Goal: Information Seeking & Learning: Learn about a topic

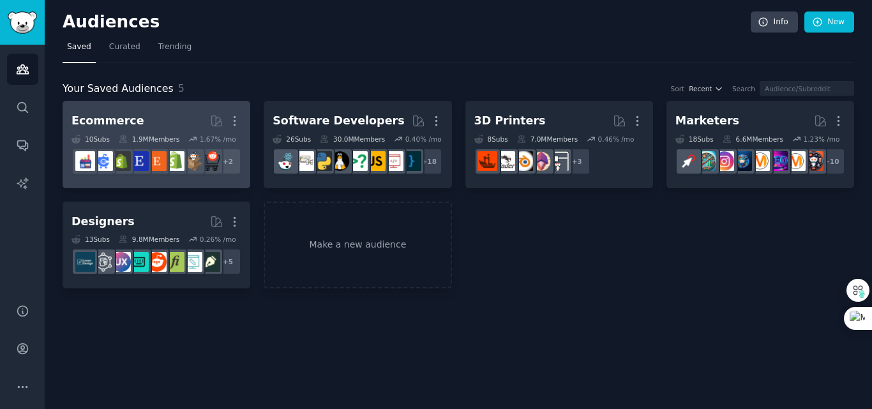
click at [131, 137] on div "1.9M Members" at bounding box center [149, 139] width 61 height 9
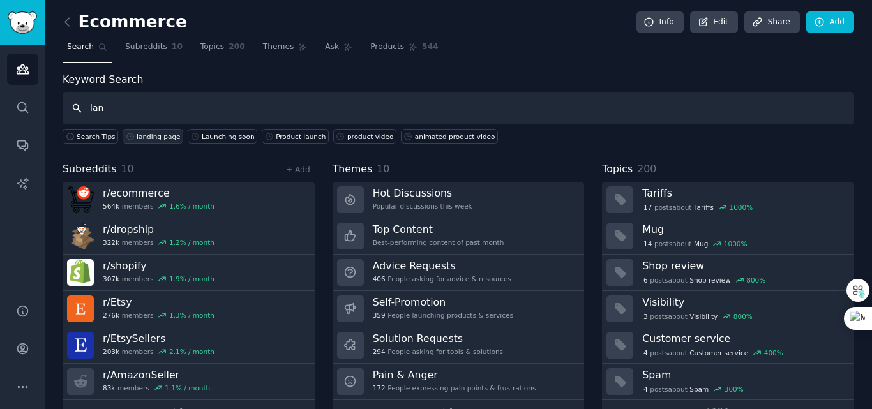
type input "lan"
click at [142, 138] on div "landing page" at bounding box center [158, 136] width 43 height 9
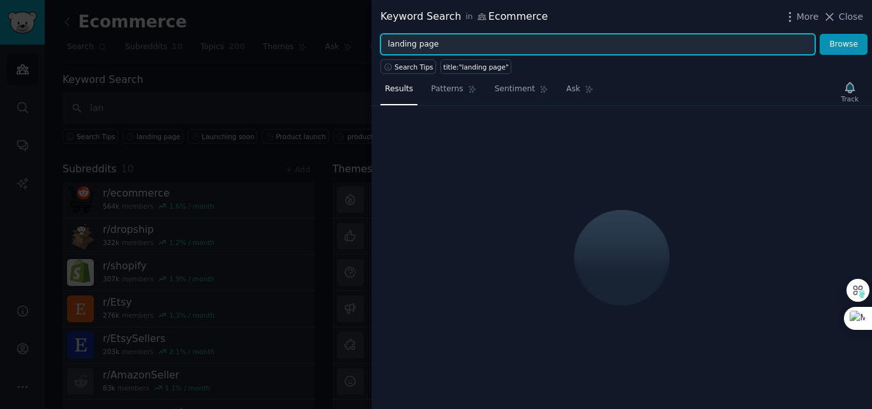
click at [530, 50] on input "landing page" at bounding box center [597, 45] width 435 height 22
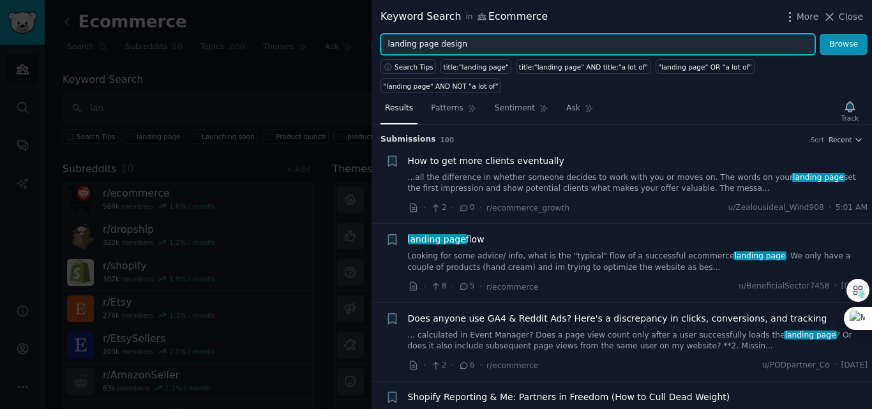
type input "landing page design"
click at [820, 34] on button "Browse" at bounding box center [844, 45] width 48 height 22
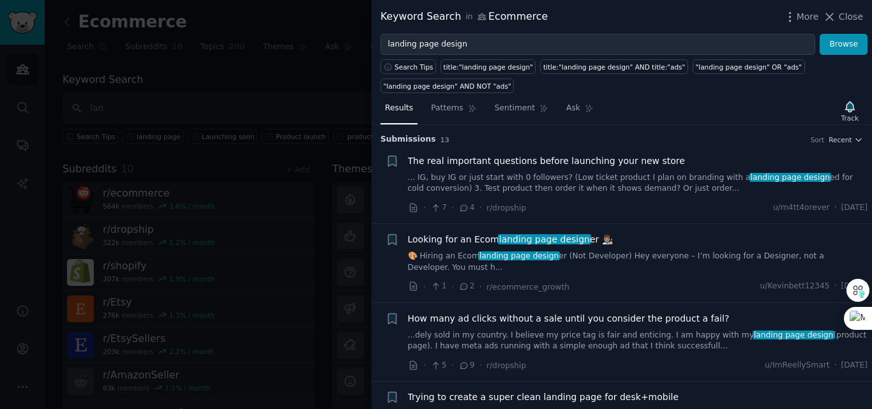
click at [574, 176] on link "... IG, buy IG or just start with 0 followers? (Low ticket product I plan on br…" at bounding box center [638, 183] width 460 height 22
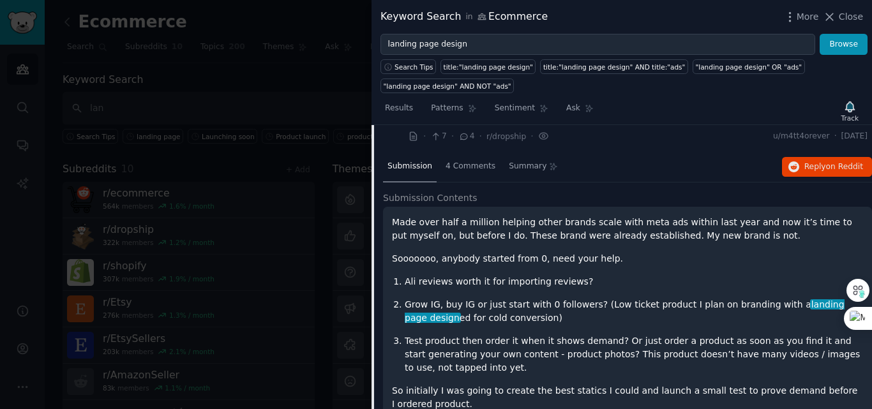
scroll to position [64, 0]
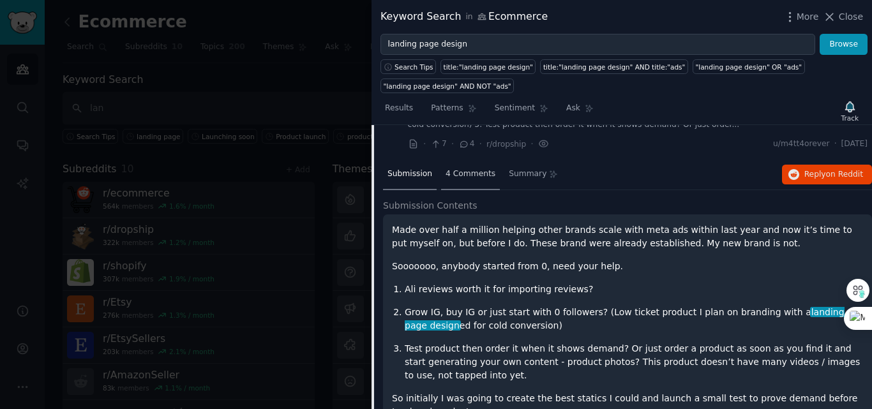
click at [458, 171] on span "4 Comments" at bounding box center [470, 173] width 50 height 11
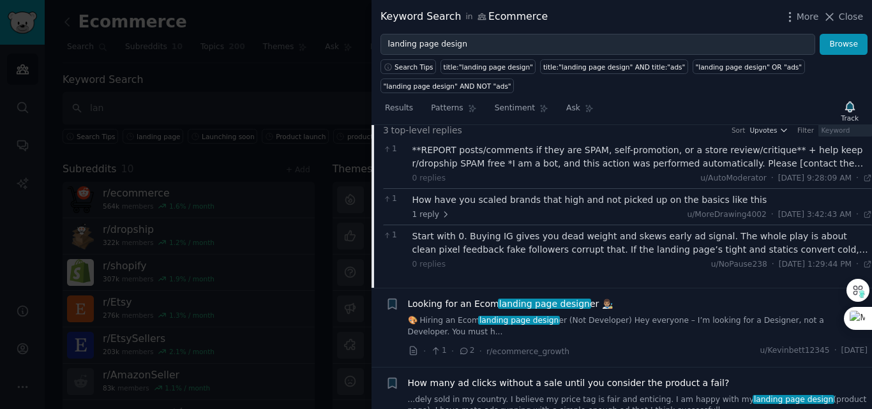
scroll to position [128, 0]
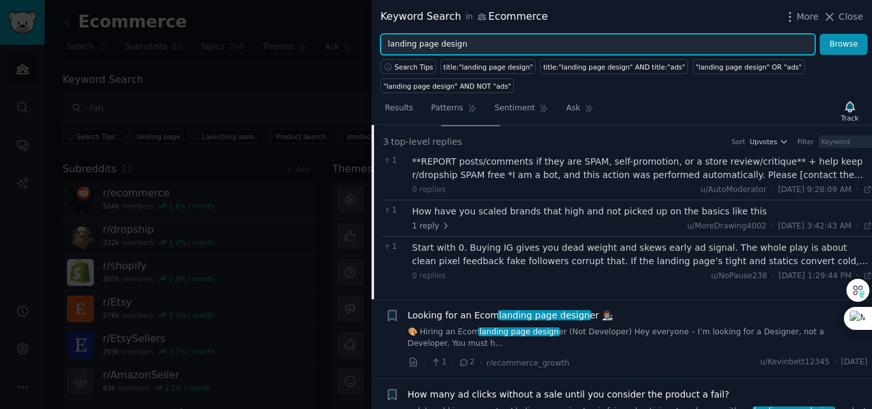
click at [538, 46] on input "landing page design" at bounding box center [597, 45] width 435 height 22
type input "landing page"
click at [820, 34] on button "Browse" at bounding box center [844, 45] width 48 height 22
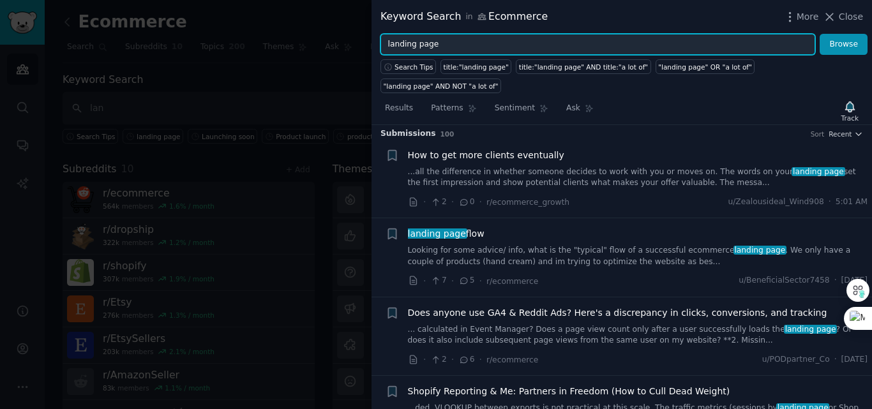
scroll to position [0, 0]
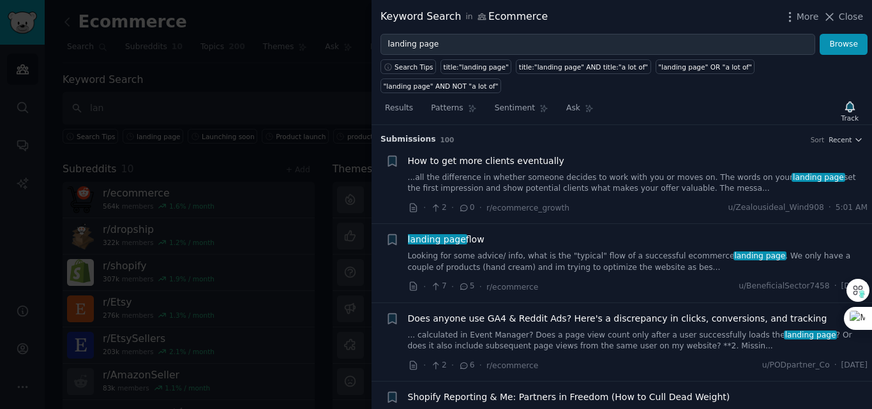
click at [527, 172] on link "...all the difference in whether someone decides to work with you or moves on. …" at bounding box center [638, 183] width 460 height 22
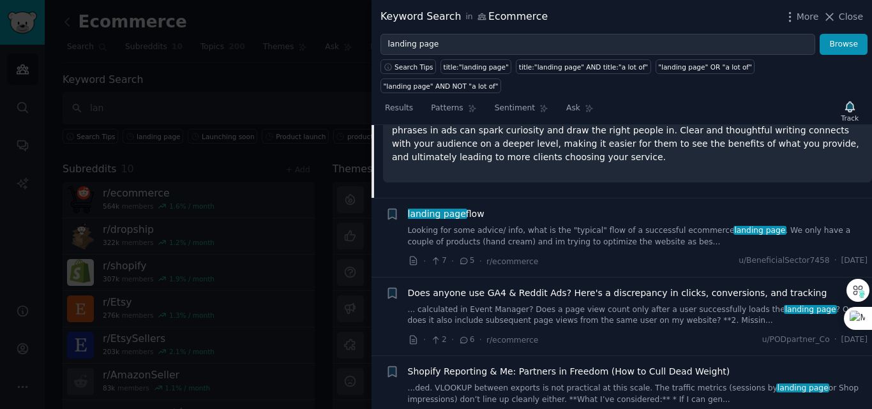
scroll to position [212, 0]
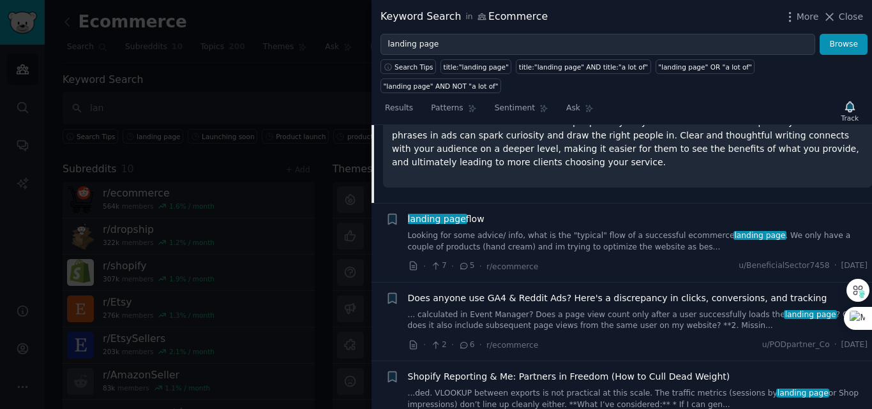
click at [488, 230] on link "Looking for some advice/ info, what is the "typical" flow of a successful ecomm…" at bounding box center [638, 241] width 460 height 22
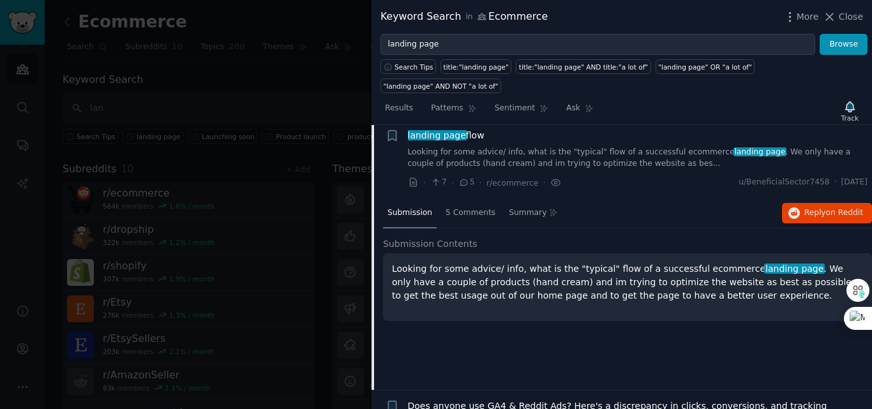
scroll to position [99, 0]
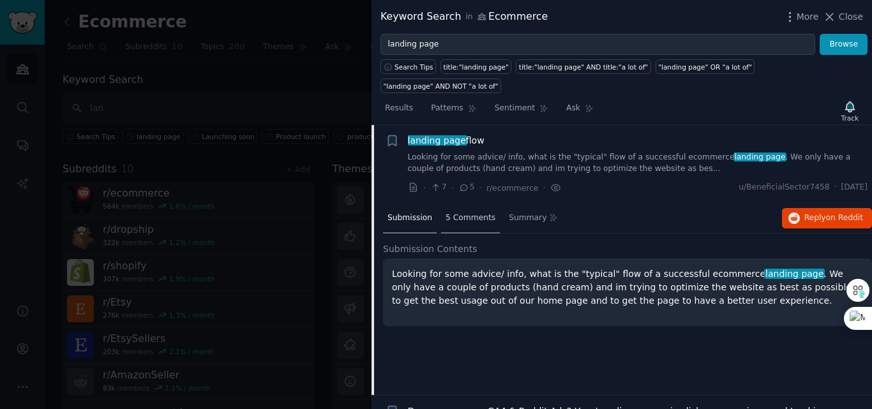
click at [463, 213] on span "5 Comments" at bounding box center [470, 218] width 50 height 11
